Goal: Check status: Check status

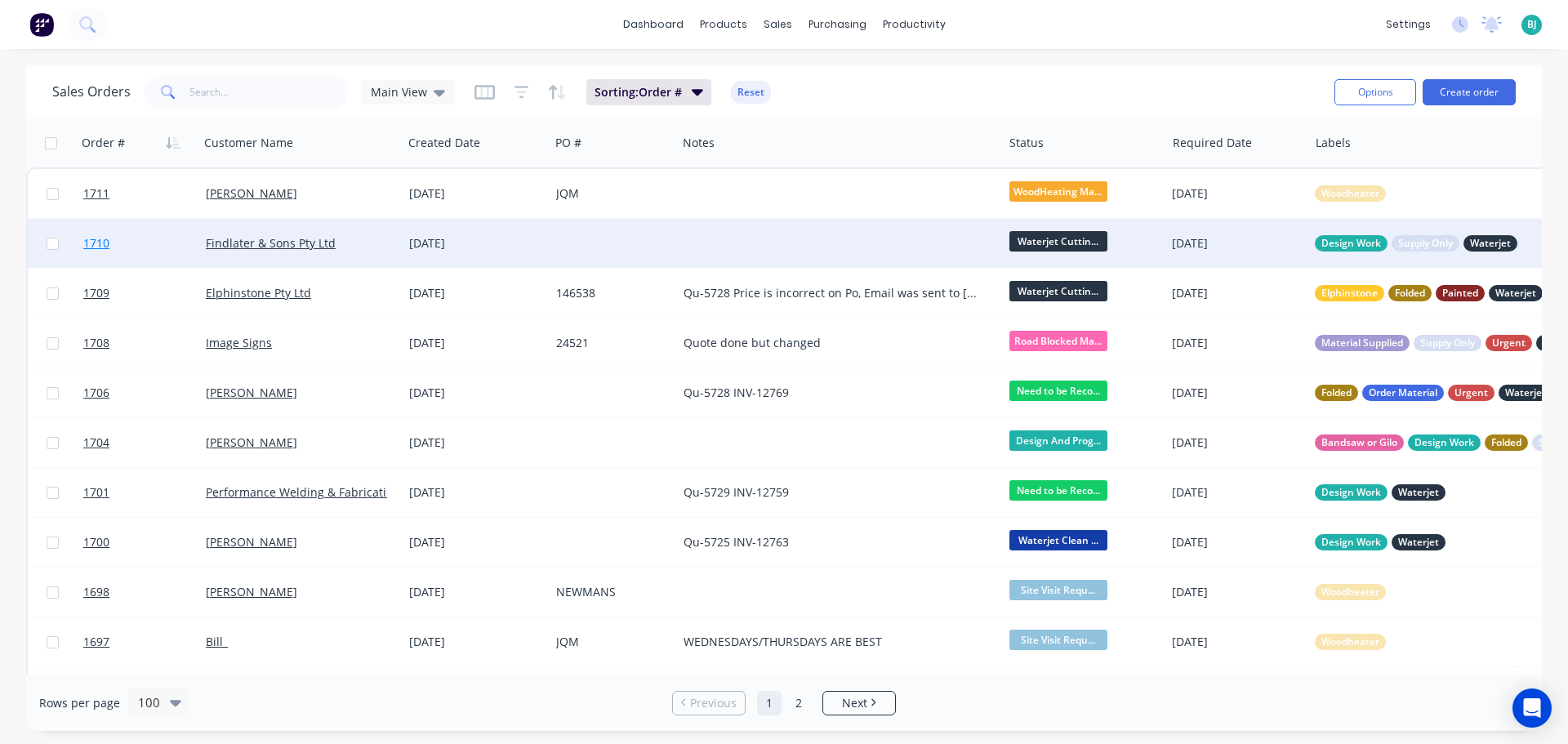
click at [176, 250] on link "1710" at bounding box center [145, 243] width 122 height 49
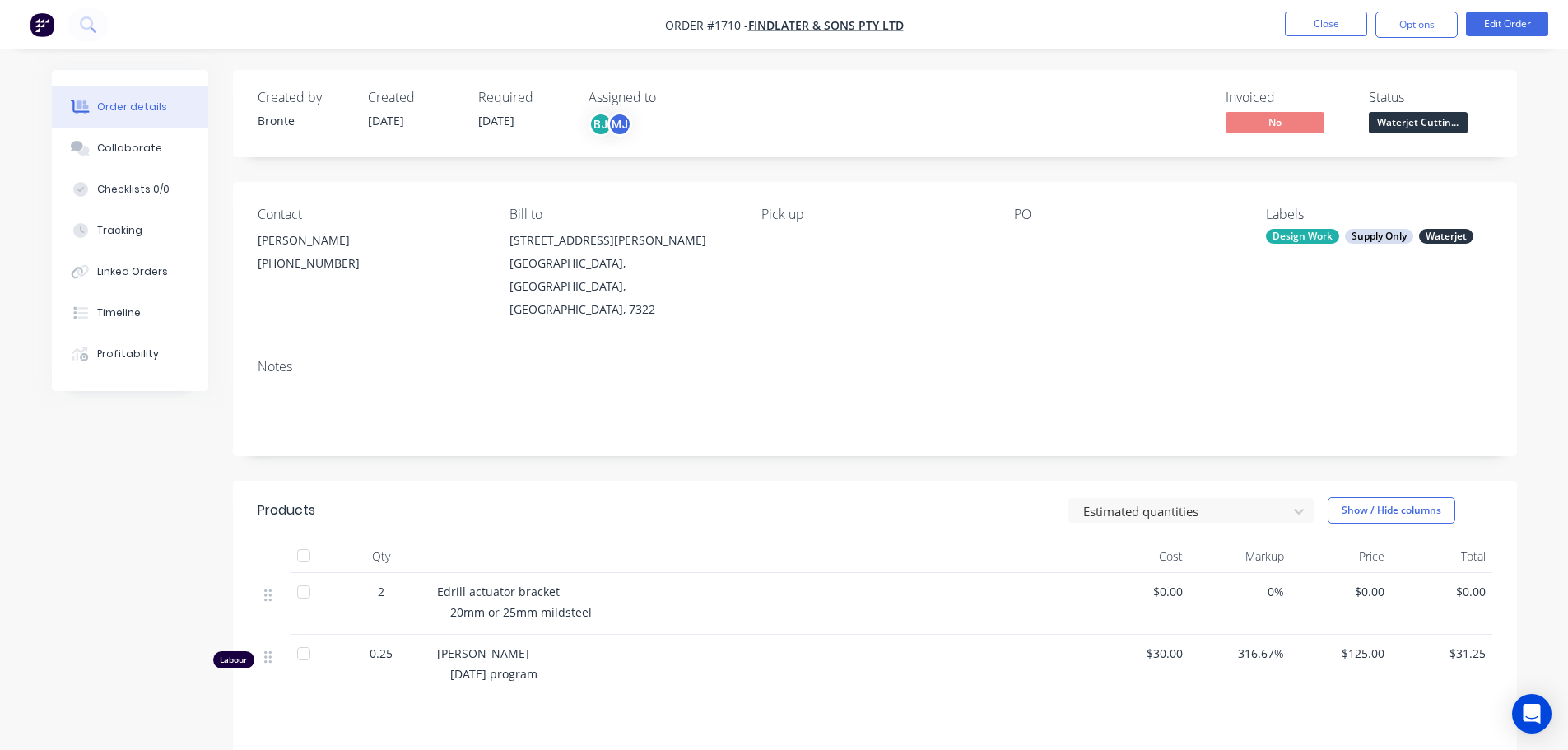
click at [1437, 117] on span "Waterjet Cuttin..." at bounding box center [1418, 121] width 99 height 21
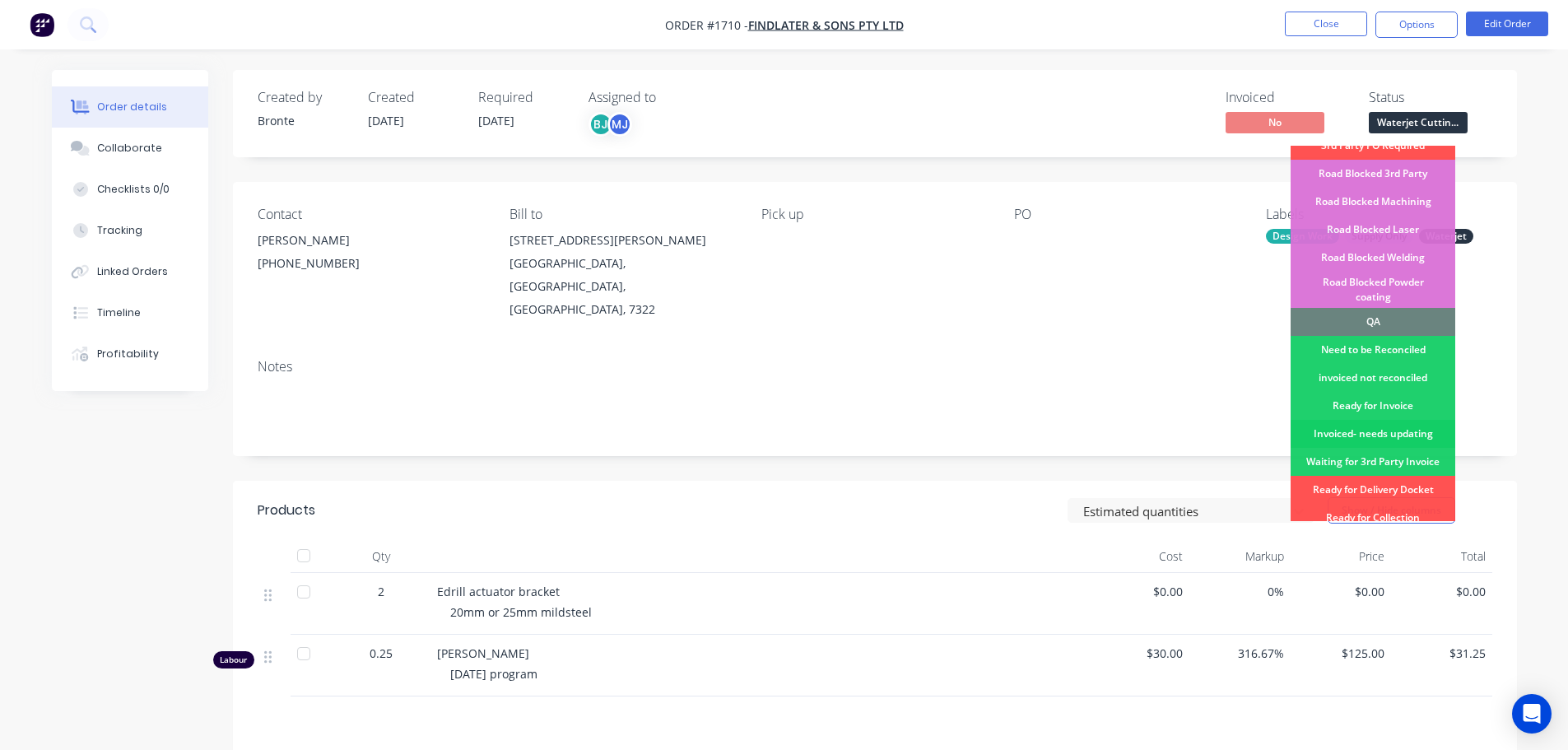
scroll to position [412, 0]
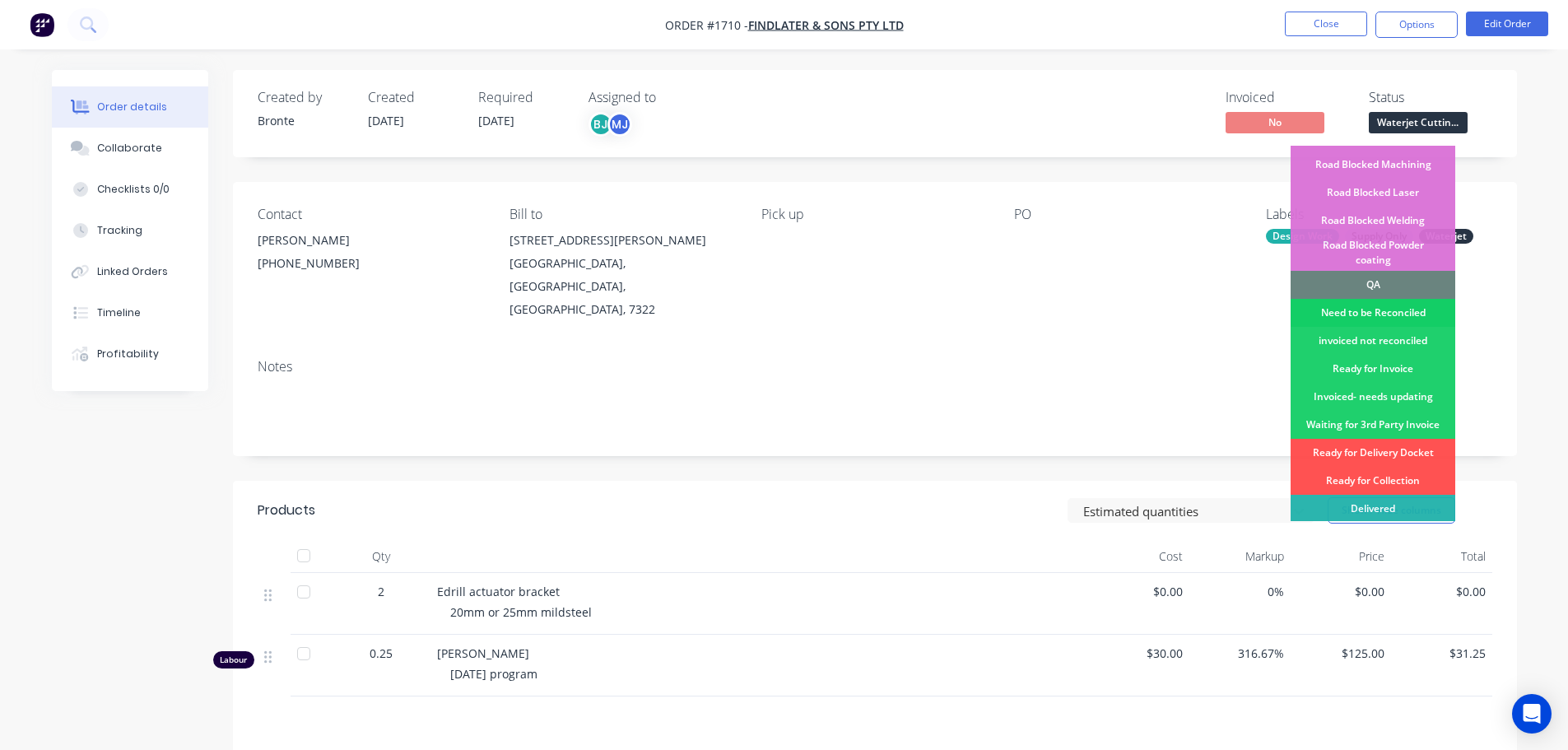
click at [1409, 299] on div "Need to be Reconciled" at bounding box center [1373, 313] width 164 height 28
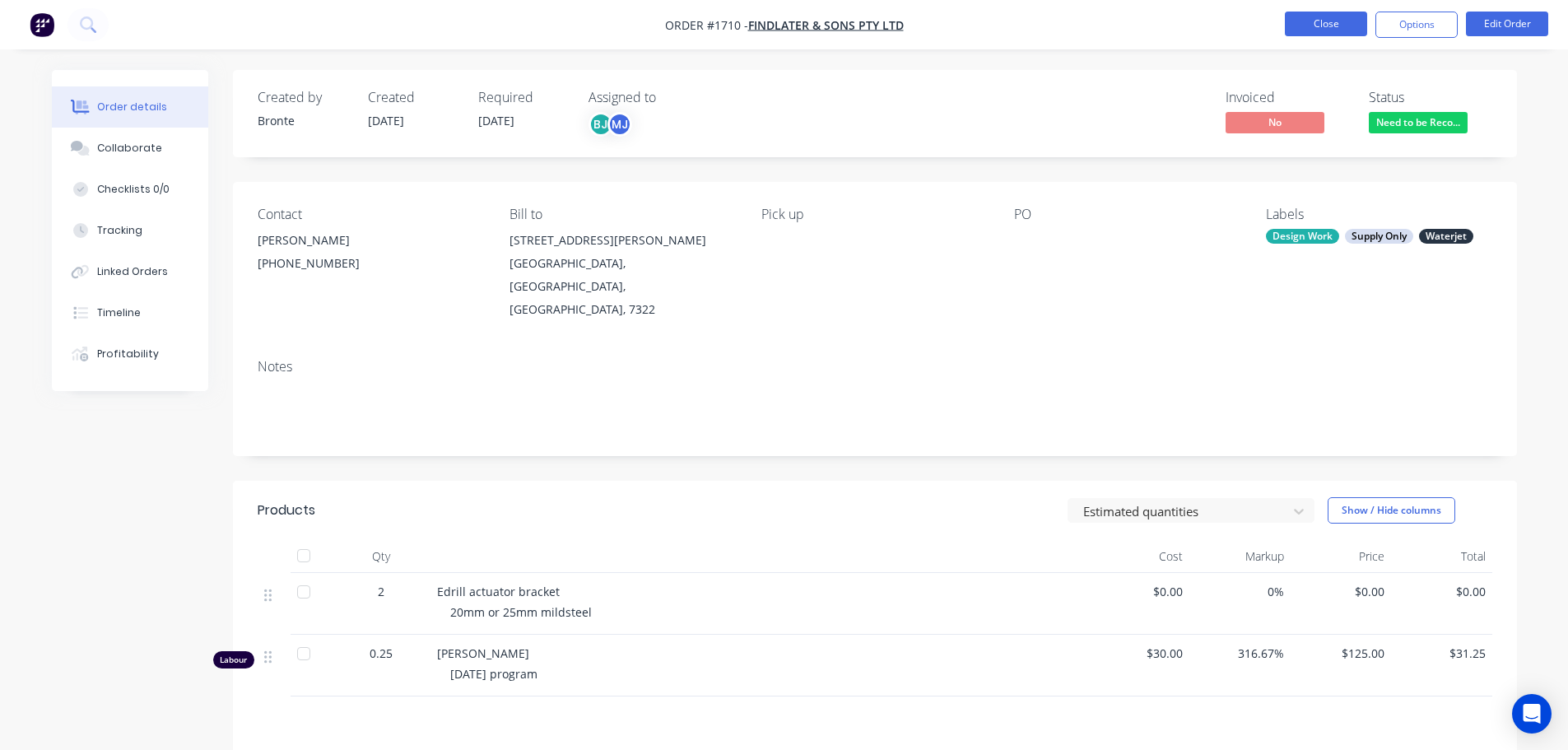
click at [1343, 28] on button "Close" at bounding box center [1326, 23] width 82 height 24
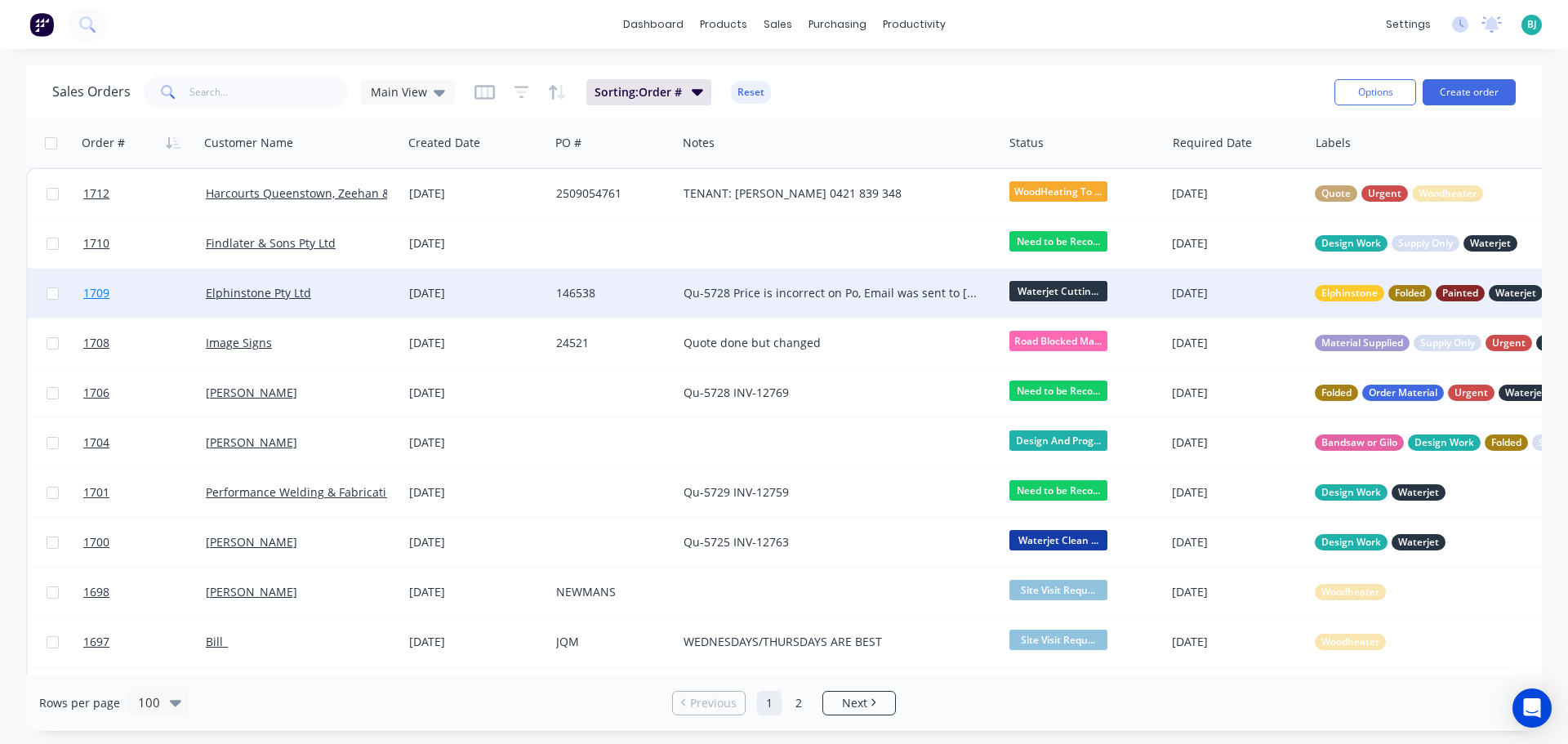
click at [154, 296] on link "1709" at bounding box center [145, 293] width 122 height 49
